Goal: Task Accomplishment & Management: Use online tool/utility

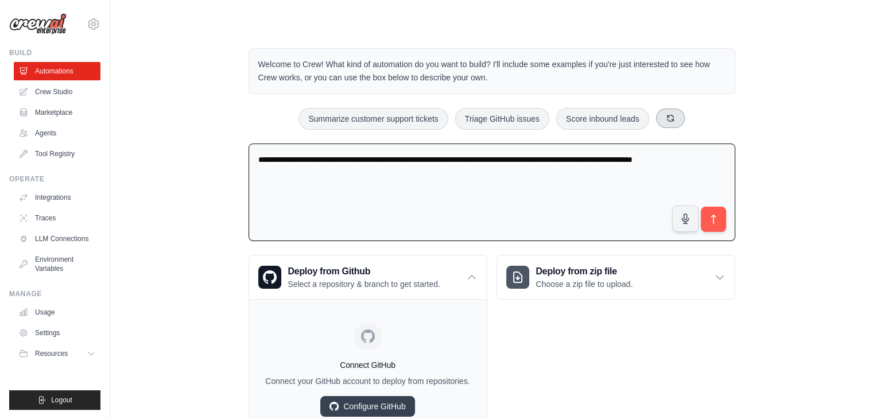
click at [677, 121] on button at bounding box center [670, 118] width 29 height 20
click at [701, 116] on icon at bounding box center [702, 118] width 9 height 9
click at [56, 354] on span "Resources" at bounding box center [52, 353] width 33 height 9
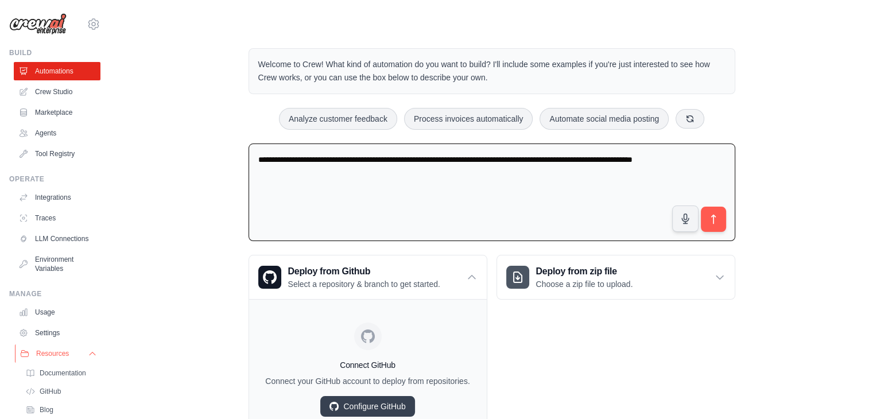
scroll to position [67, 0]
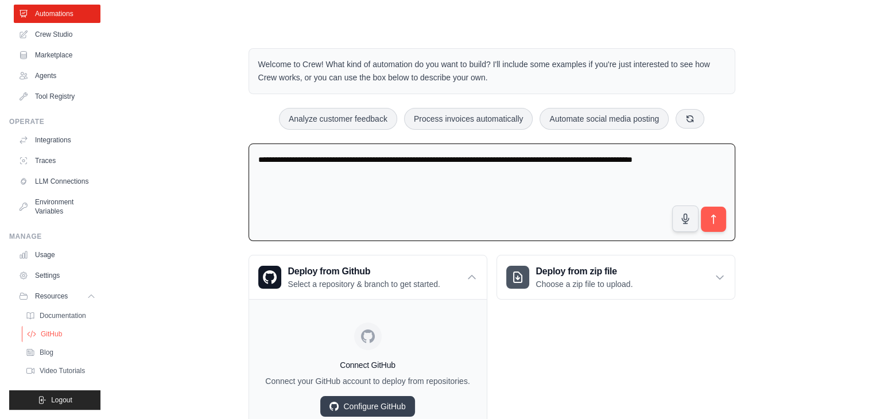
click at [53, 336] on span "GitHub" at bounding box center [51, 333] width 21 height 9
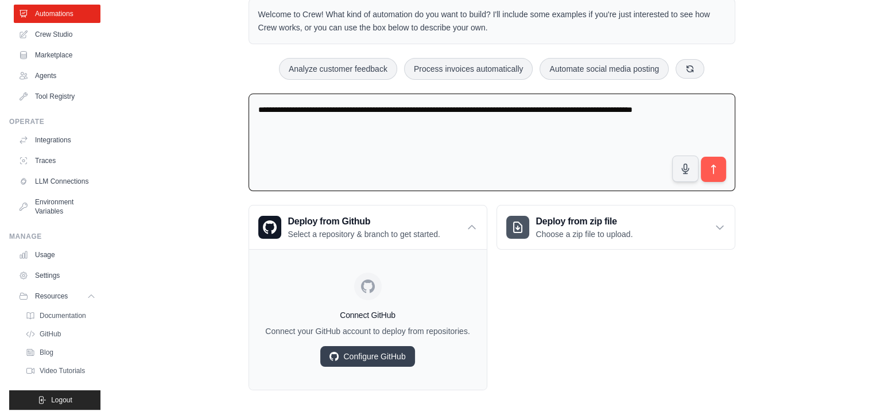
scroll to position [49, 0]
click at [48, 68] on link "Agents" at bounding box center [58, 76] width 87 height 18
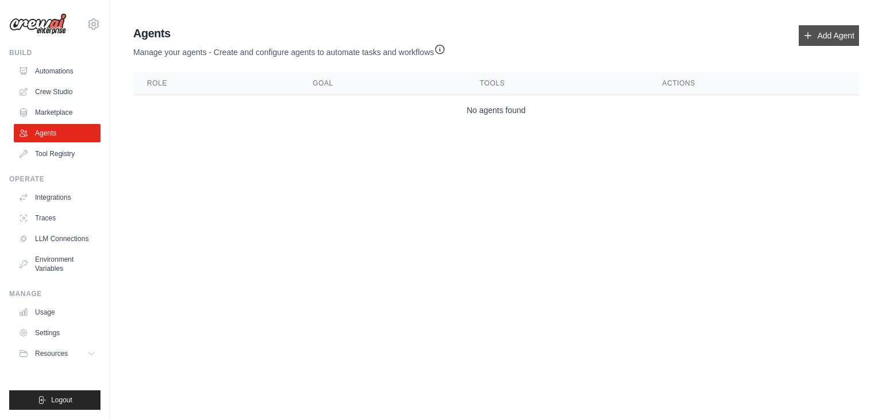
click at [818, 35] on link "Add Agent" at bounding box center [828, 35] width 60 height 21
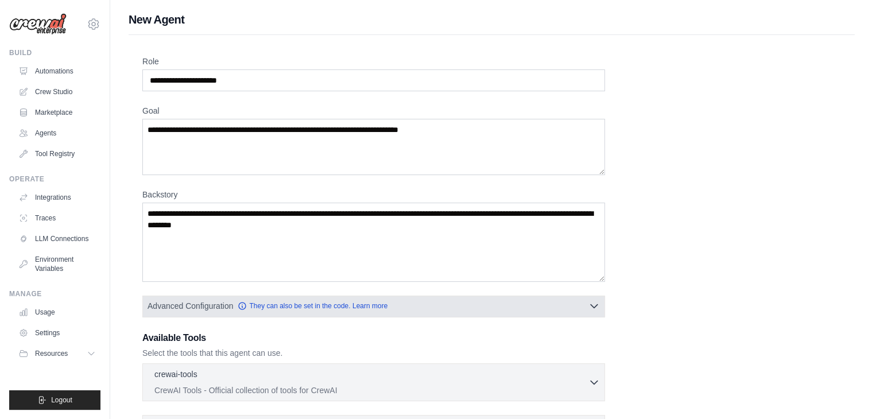
click at [169, 306] on span "Advanced Configuration" at bounding box center [191, 305] width 86 height 11
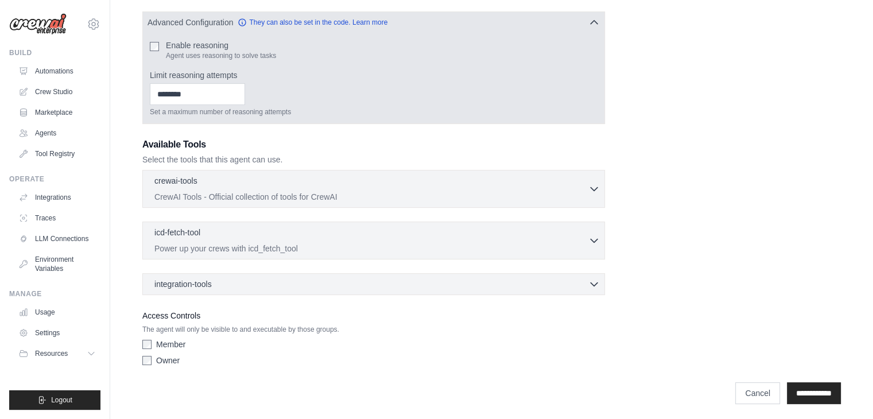
scroll to position [285, 0]
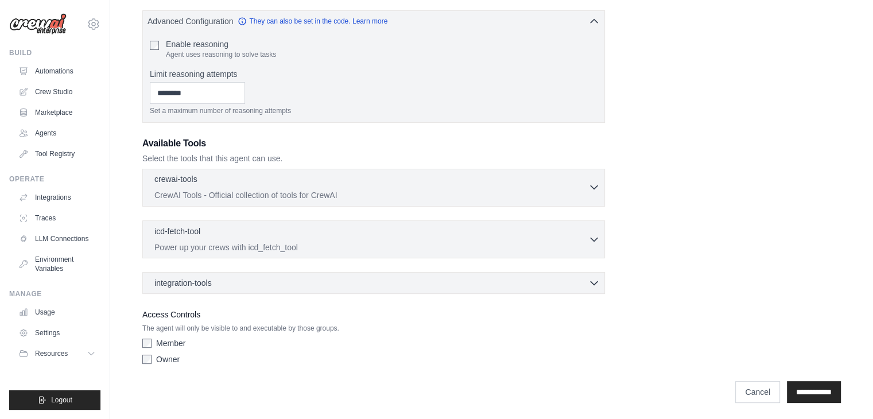
click at [580, 193] on p "CrewAI Tools - Official collection of tools for CrewAI" at bounding box center [371, 194] width 434 height 11
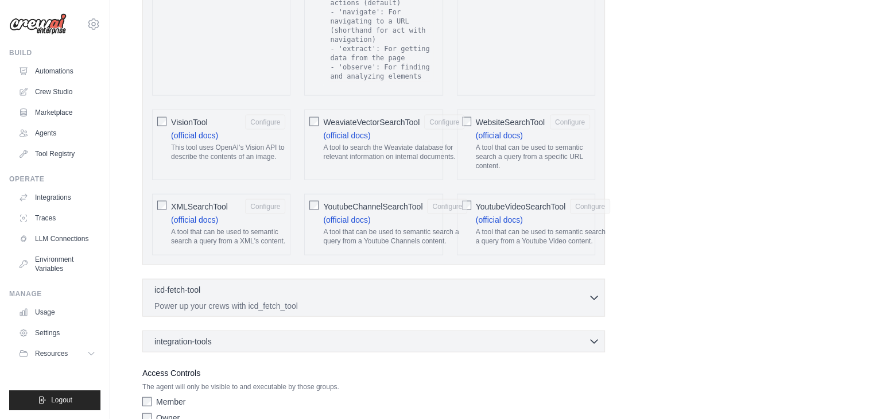
scroll to position [2434, 0]
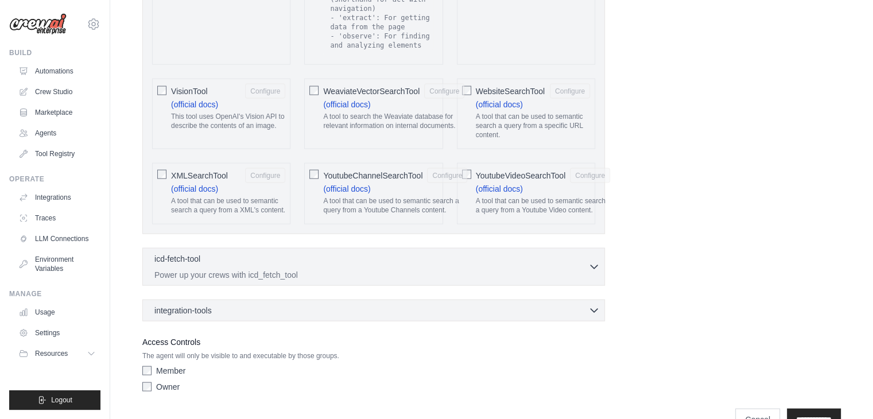
click at [750, 409] on link "Cancel" at bounding box center [757, 420] width 45 height 22
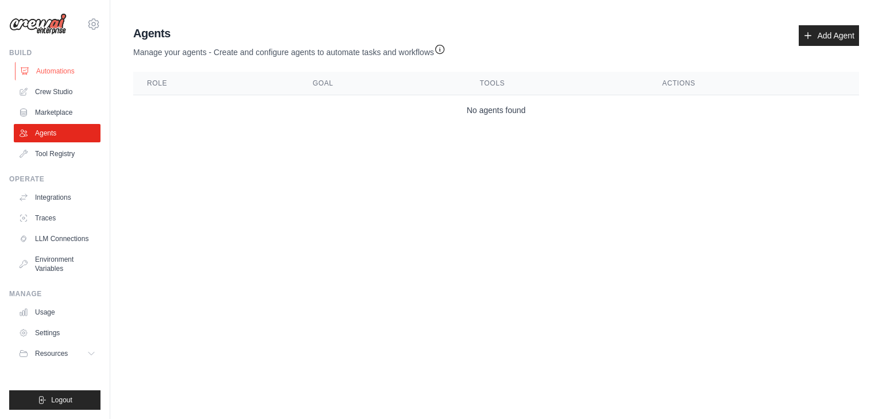
click at [64, 64] on link "Automations" at bounding box center [58, 71] width 87 height 18
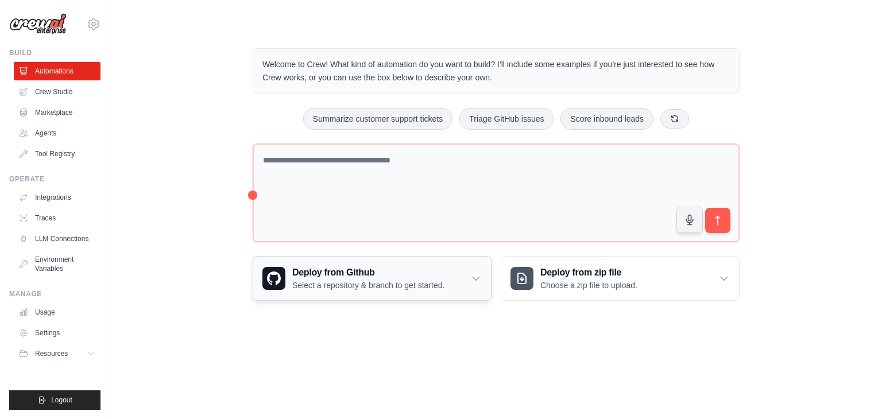
click at [396, 280] on p "Select a repository & branch to get started." at bounding box center [368, 285] width 152 height 11
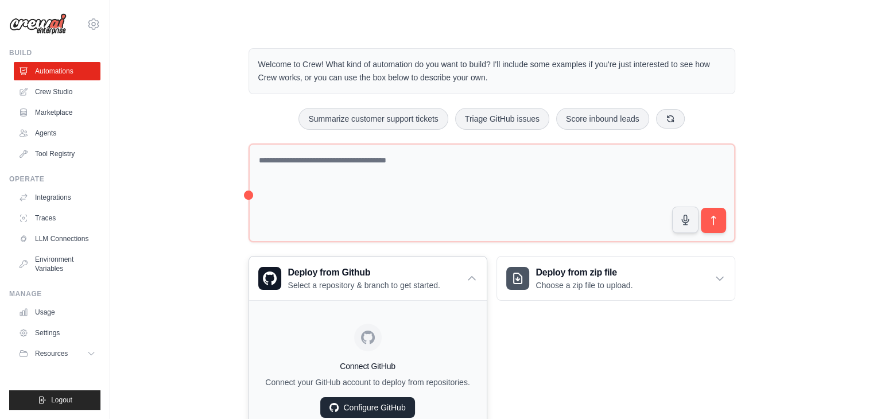
click at [372, 405] on link "Configure GitHub" at bounding box center [367, 407] width 94 height 21
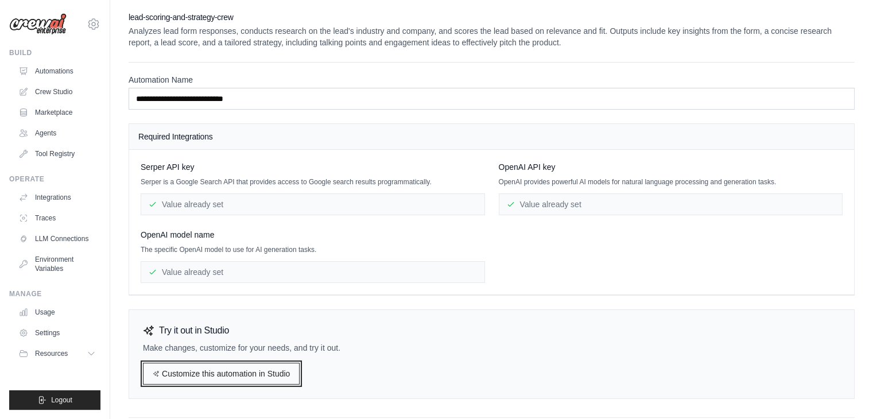
click at [253, 371] on link "Customize this automation in Studio" at bounding box center [221, 374] width 157 height 22
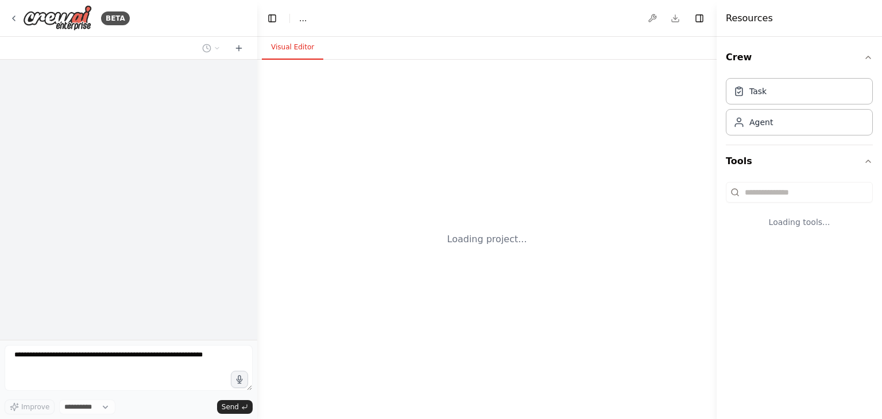
select select "****"
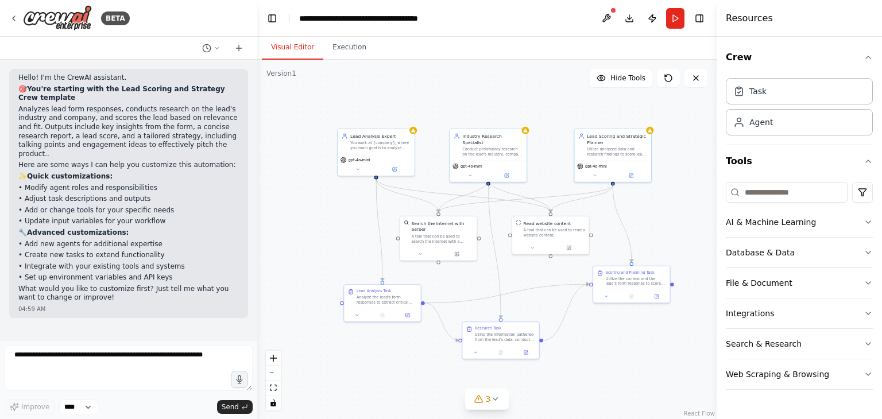
drag, startPoint x: 606, startPoint y: 285, endPoint x: 557, endPoint y: 273, distance: 50.8
click at [557, 273] on div ".deletable-edge-delete-btn { width: 20px; height: 20px; border: 0px solid #ffff…" at bounding box center [486, 239] width 459 height 359
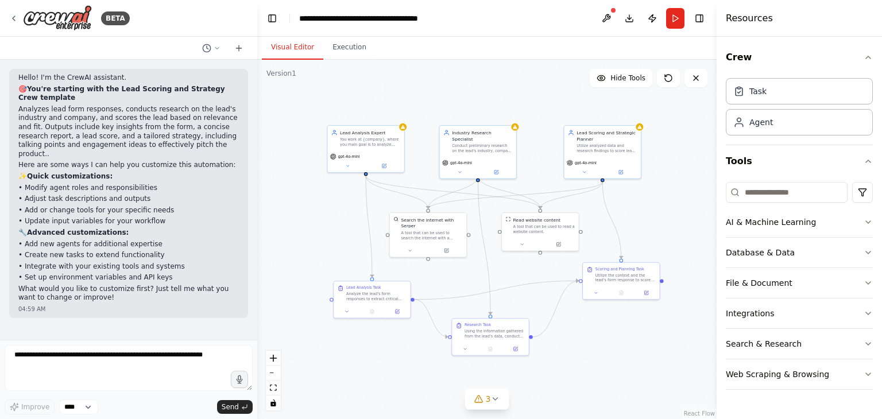
drag, startPoint x: 557, startPoint y: 273, endPoint x: 546, endPoint y: 269, distance: 10.9
click at [546, 269] on div ".deletable-edge-delete-btn { width: 20px; height: 20px; border: 0px solid #ffff…" at bounding box center [486, 239] width 459 height 359
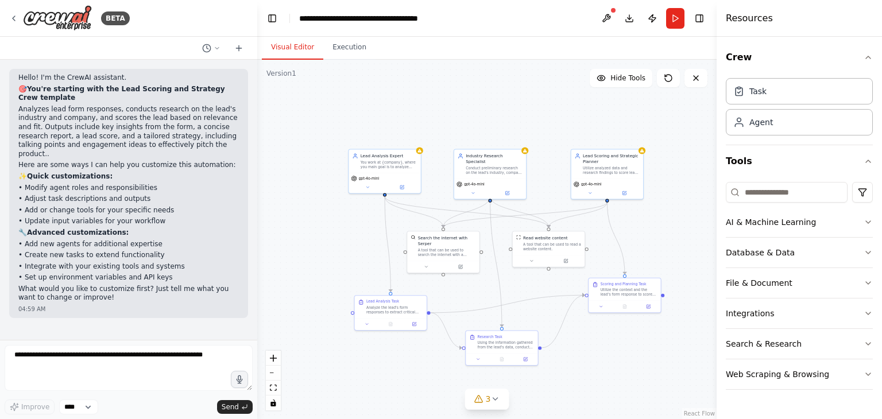
drag, startPoint x: 634, startPoint y: 114, endPoint x: 572, endPoint y: 129, distance: 63.8
click at [572, 129] on div ".deletable-edge-delete-btn { width: 20px; height: 20px; border: 0px solid #ffff…" at bounding box center [486, 239] width 459 height 359
click at [673, 24] on button "Run" at bounding box center [675, 18] width 18 height 21
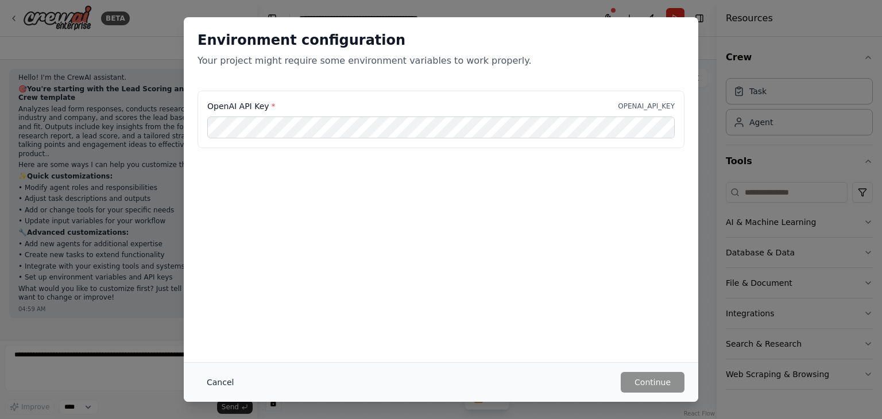
click at [229, 382] on button "Cancel" at bounding box center [219, 382] width 45 height 21
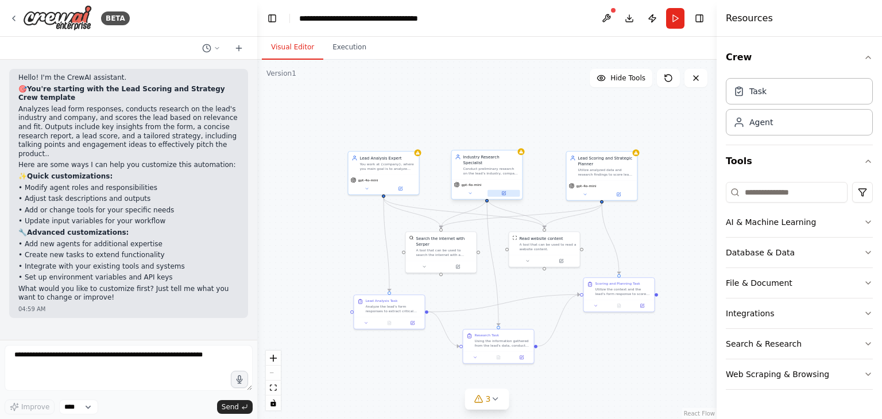
click at [506, 190] on button at bounding box center [503, 193] width 33 height 7
click at [483, 182] on div "gpt-4o-mini" at bounding box center [486, 185] width 66 height 6
click at [507, 190] on button at bounding box center [503, 193] width 33 height 7
click at [626, 191] on button at bounding box center [618, 193] width 33 height 7
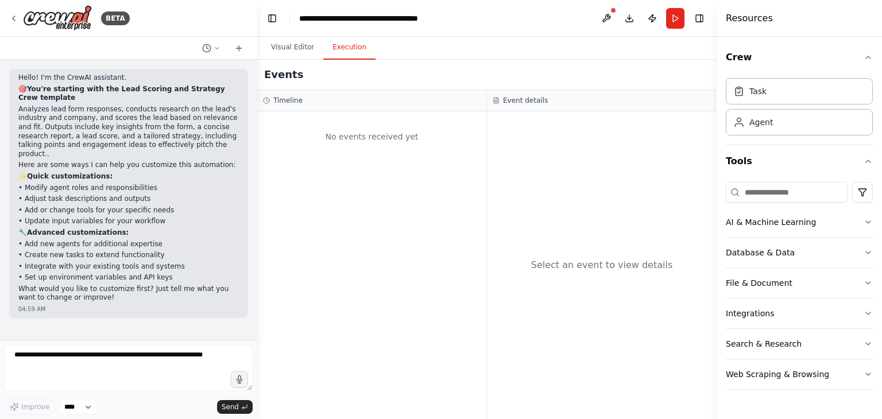
click at [342, 50] on button "Execution" at bounding box center [349, 48] width 52 height 24
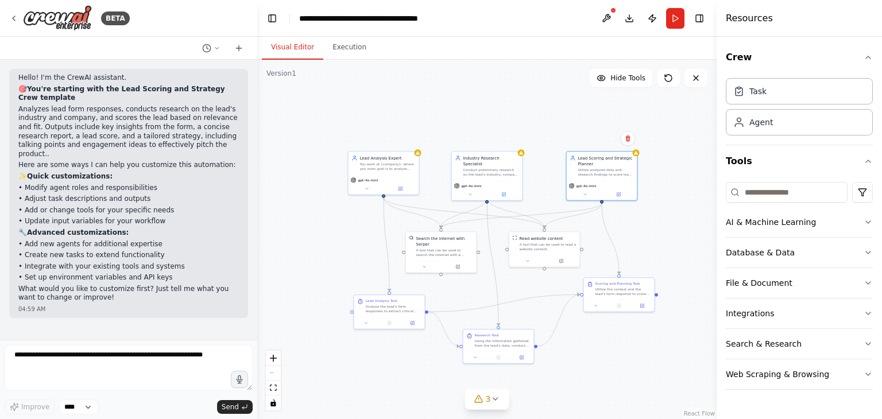
click at [297, 46] on button "Visual Editor" at bounding box center [292, 48] width 61 height 24
click at [53, 24] on img at bounding box center [57, 18] width 69 height 26
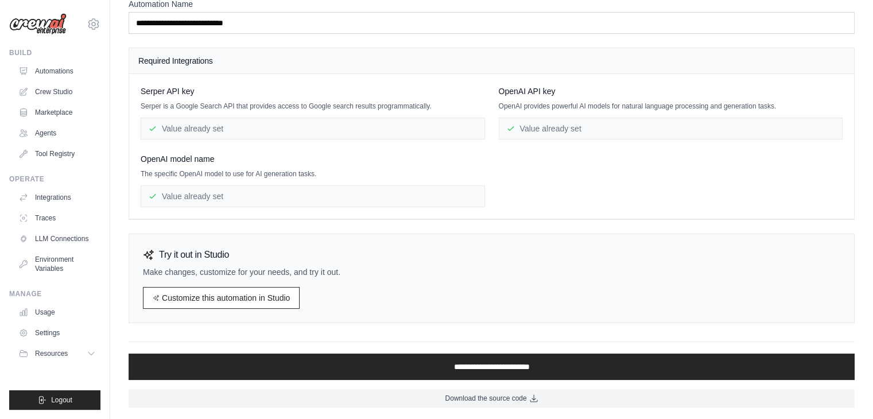
scroll to position [174, 0]
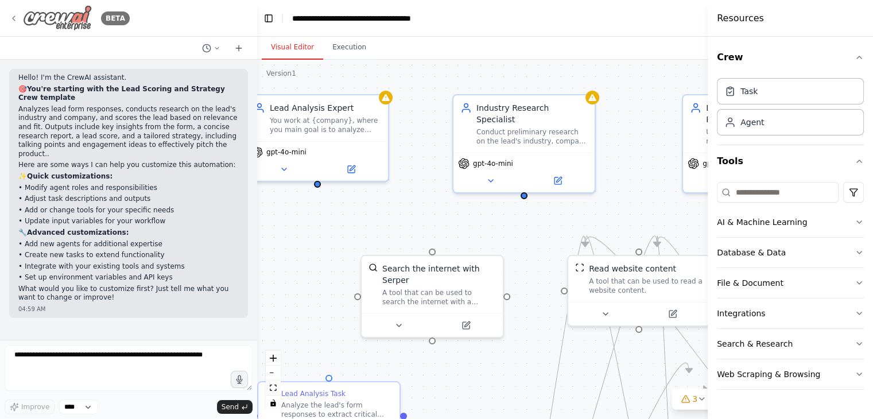
click at [56, 24] on img at bounding box center [57, 18] width 69 height 26
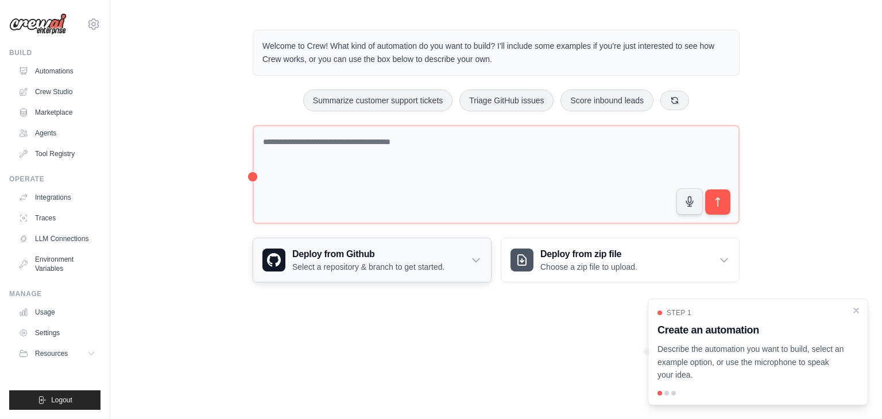
click at [336, 258] on h3 "Deploy from Github" at bounding box center [368, 254] width 152 height 14
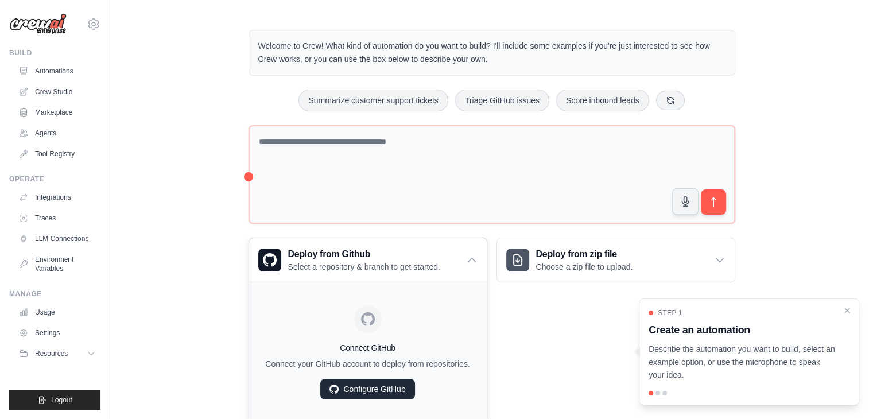
click at [360, 388] on link "Configure GitHub" at bounding box center [367, 389] width 94 height 21
